Goal: Task Accomplishment & Management: Complete application form

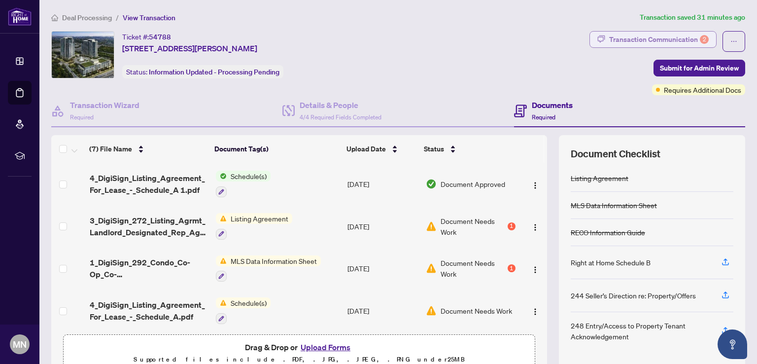
click at [661, 40] on div "Transaction Communication 2" at bounding box center [659, 40] width 100 height 16
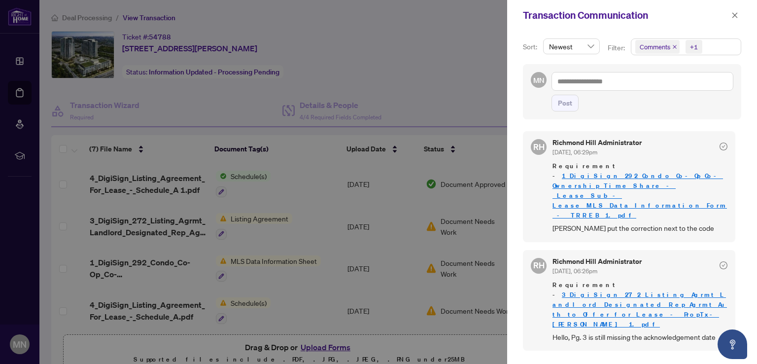
scroll to position [49, 0]
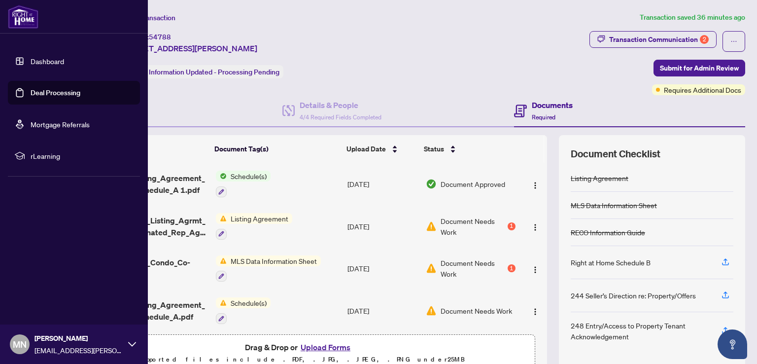
click at [52, 91] on link "Deal Processing" at bounding box center [56, 92] width 50 height 9
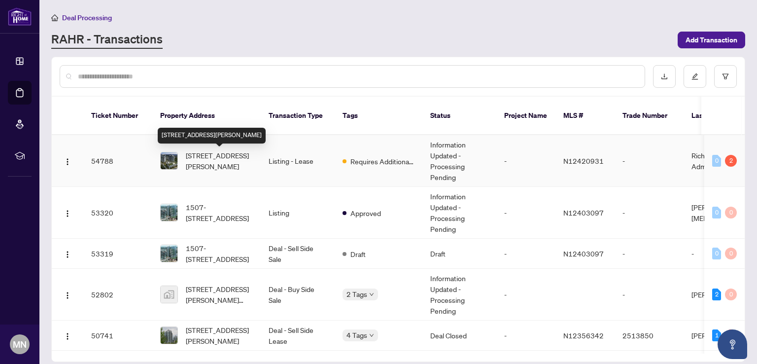
click at [207, 157] on span "[STREET_ADDRESS][PERSON_NAME]" at bounding box center [219, 161] width 67 height 22
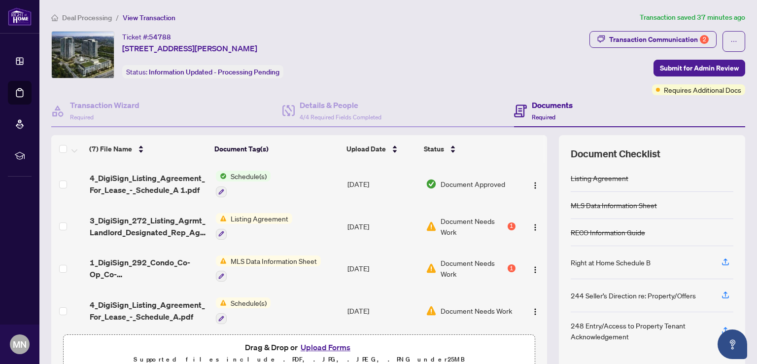
scroll to position [131, 0]
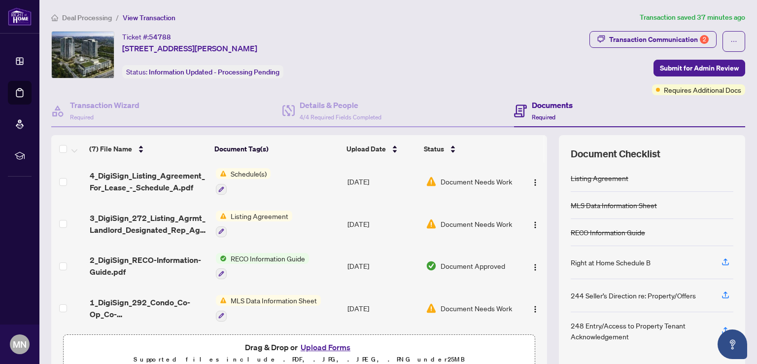
click at [328, 347] on button "Upload Forms" at bounding box center [326, 346] width 56 height 13
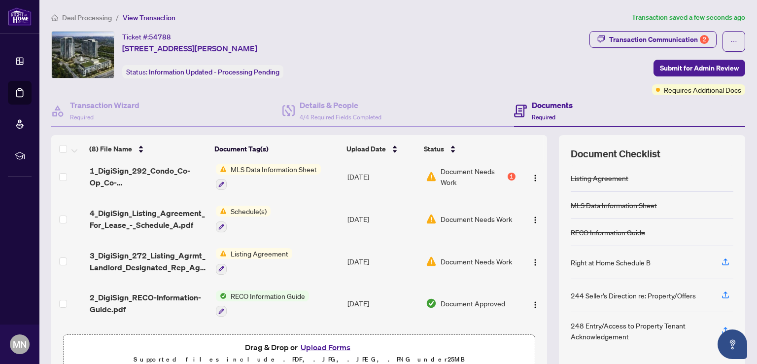
scroll to position [0, 0]
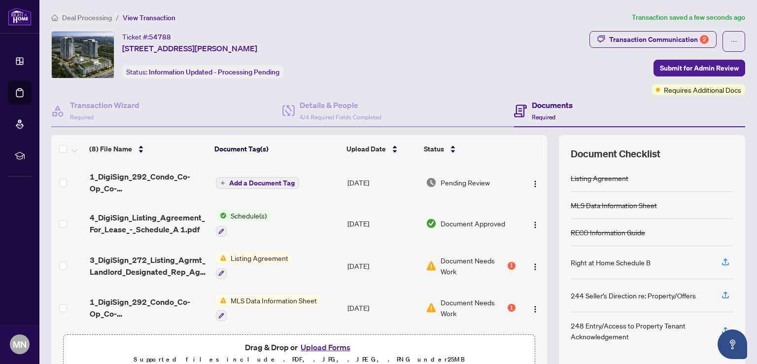
click at [260, 181] on span "Add a Document Tag" at bounding box center [262, 182] width 66 height 7
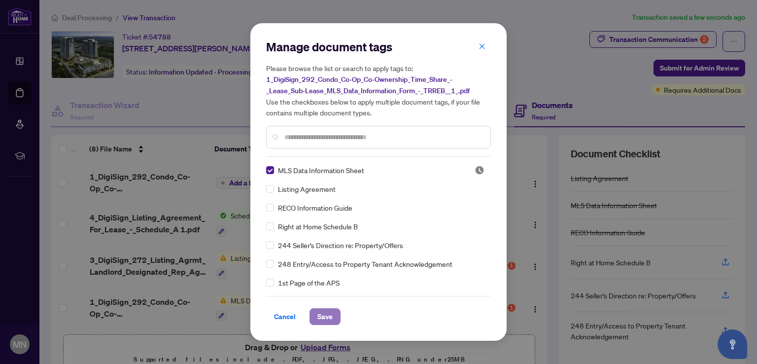
click at [325, 319] on span "Save" at bounding box center [324, 316] width 15 height 16
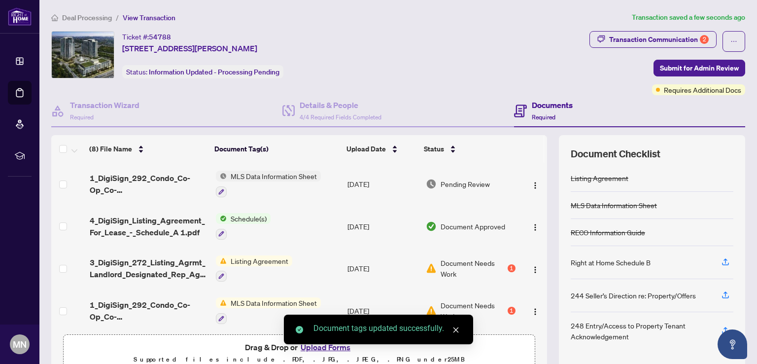
click at [313, 344] on div "Document tags updated successfully." at bounding box center [378, 329] width 189 height 30
click at [316, 344] on div "Document tags updated successfully." at bounding box center [378, 329] width 189 height 30
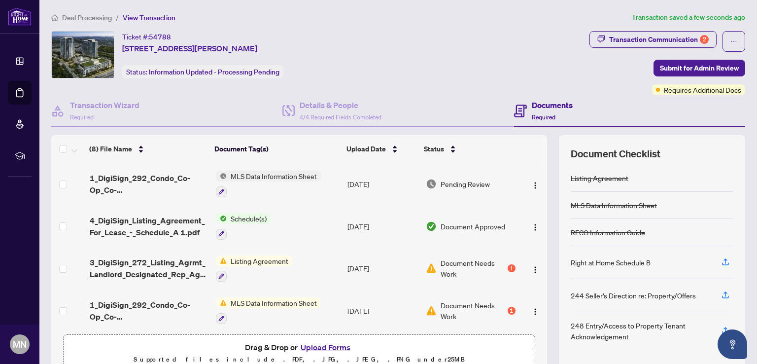
click at [319, 346] on button "Upload Forms" at bounding box center [326, 346] width 56 height 13
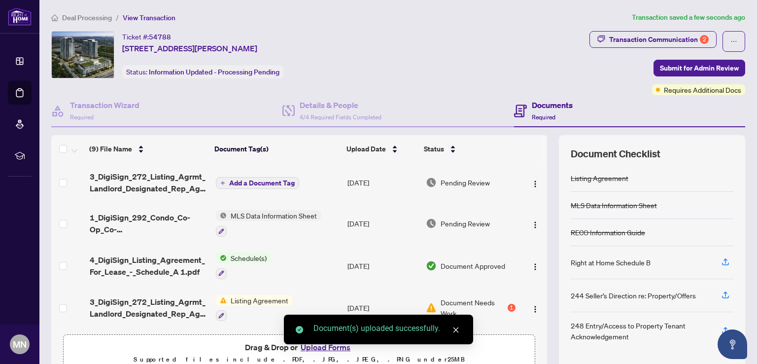
click at [248, 182] on span "Add a Document Tag" at bounding box center [262, 182] width 66 height 7
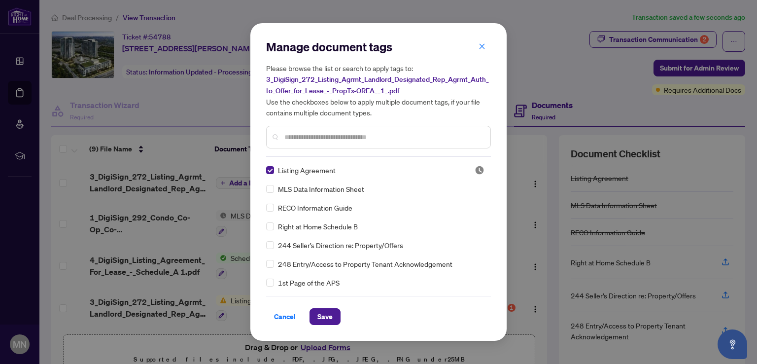
click at [322, 311] on span "Save" at bounding box center [324, 316] width 15 height 16
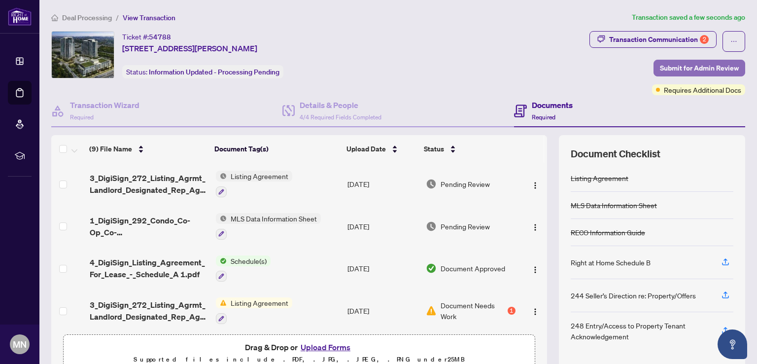
click at [700, 67] on span "Submit for Admin Review" at bounding box center [699, 68] width 79 height 16
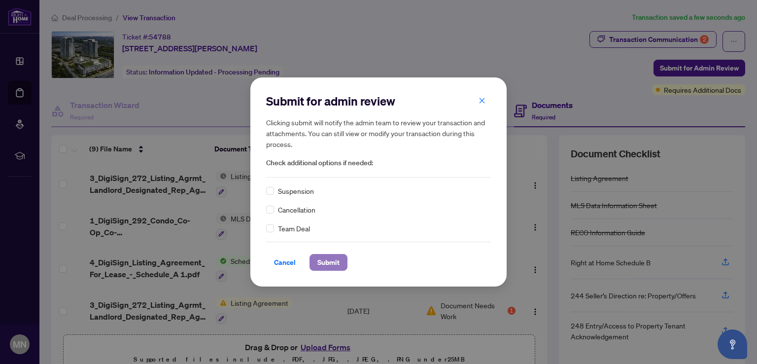
click at [325, 265] on span "Submit" at bounding box center [328, 262] width 22 height 16
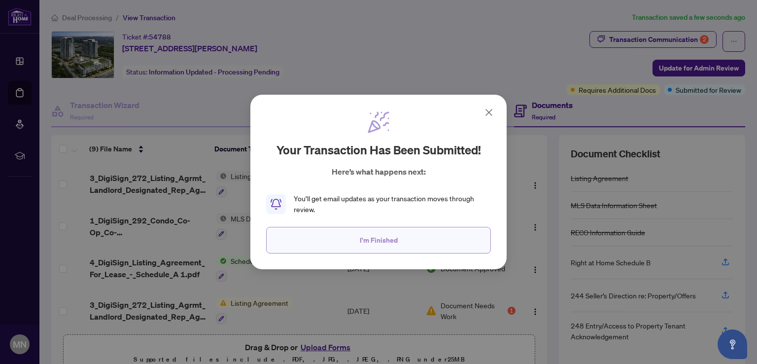
click at [368, 238] on span "I'm Finished" at bounding box center [379, 240] width 38 height 16
